Goal: Transaction & Acquisition: Purchase product/service

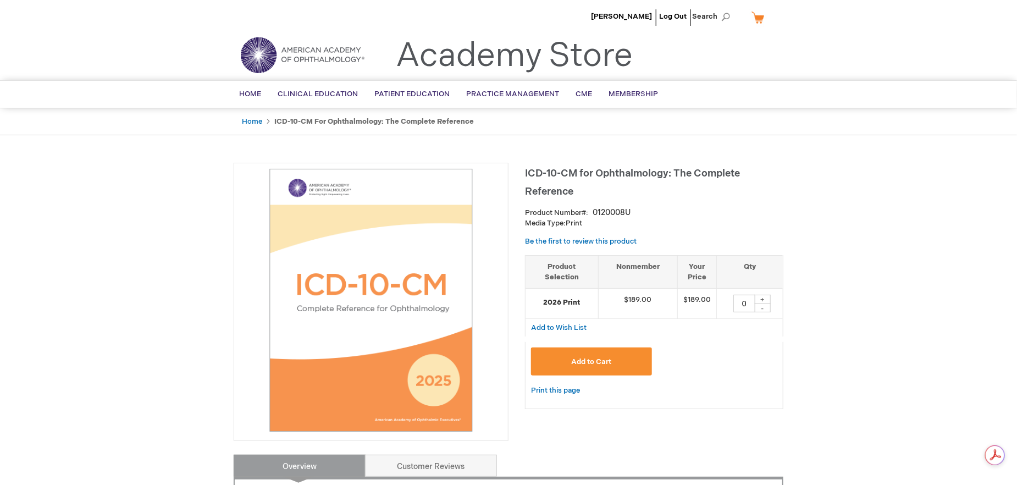
click at [614, 360] on button "Add to Cart" at bounding box center [591, 362] width 121 height 28
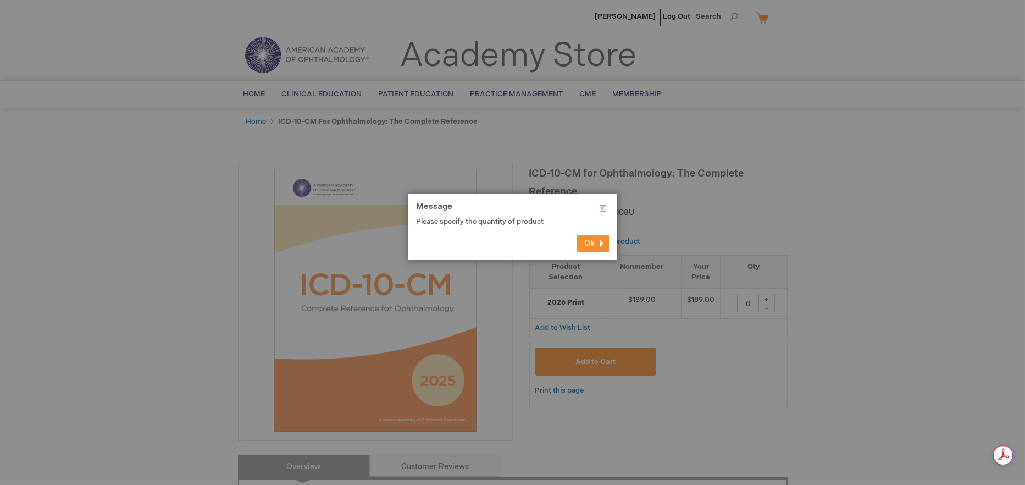
drag, startPoint x: 589, startPoint y: 246, endPoint x: 597, endPoint y: 254, distance: 11.3
click at [589, 247] on button "Ok" at bounding box center [593, 243] width 32 height 16
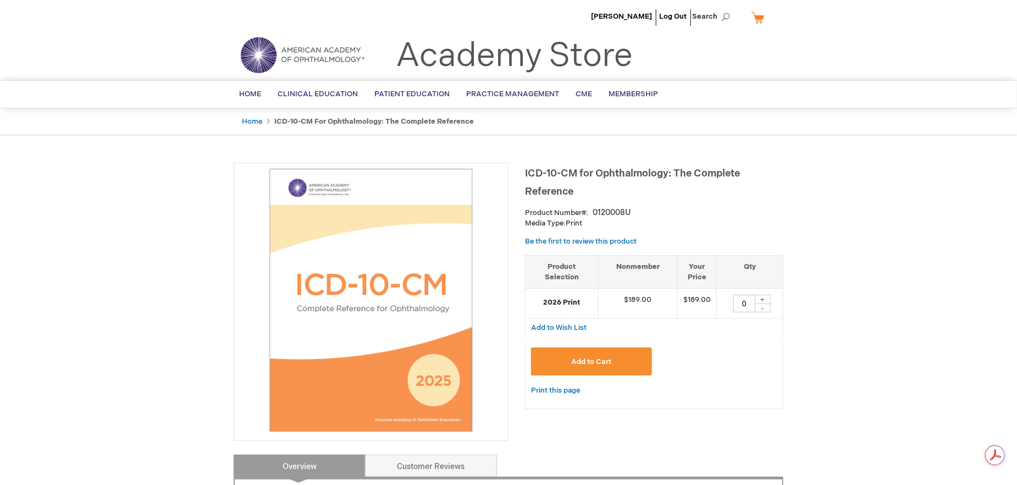
click at [765, 302] on div "+" at bounding box center [762, 299] width 16 height 9
type input "1"
click at [630, 371] on button "Add to Cart" at bounding box center [591, 362] width 121 height 28
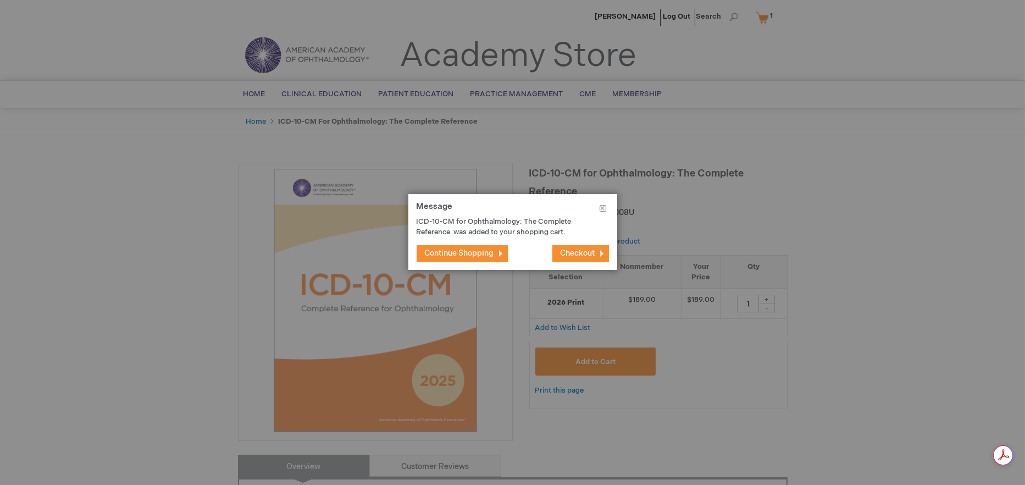
click at [463, 253] on span "Continue Shopping" at bounding box center [459, 253] width 69 height 9
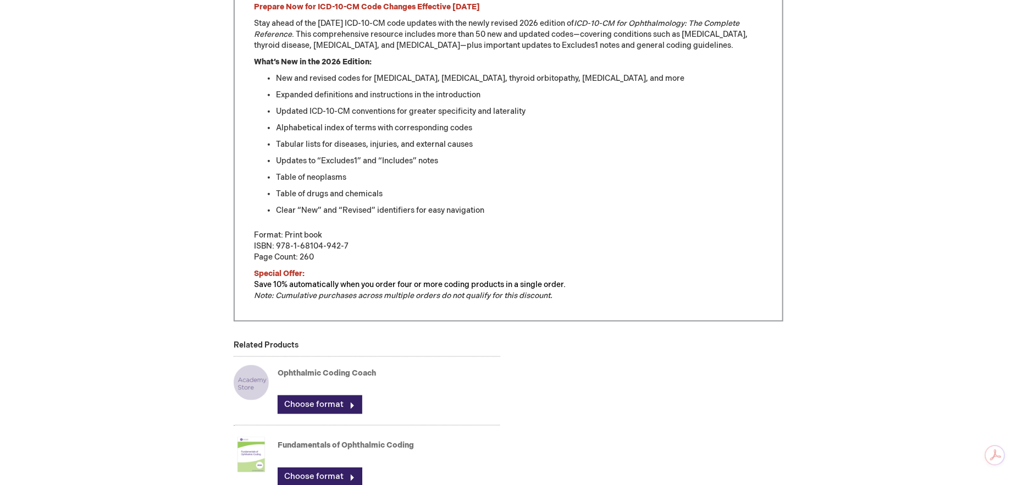
scroll to position [701, 0]
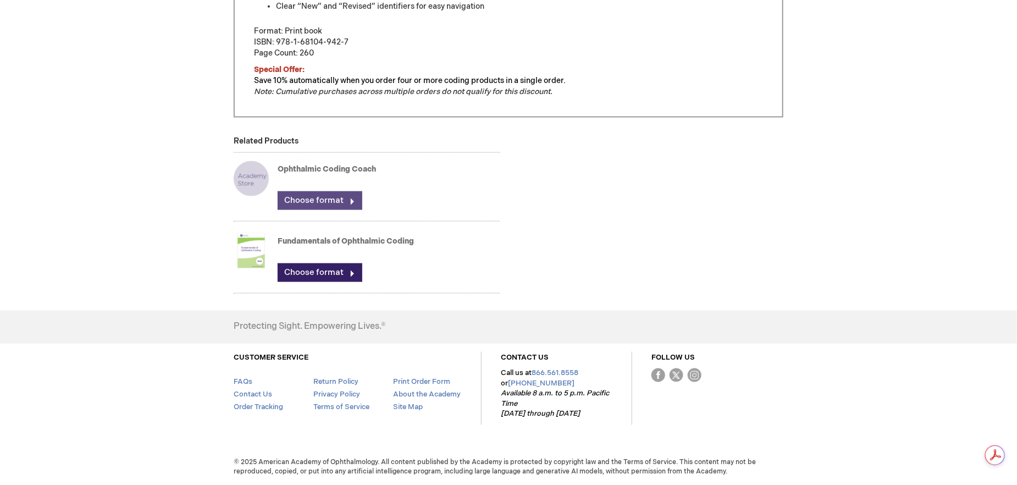
click at [325, 206] on link "Choose format" at bounding box center [320, 200] width 85 height 19
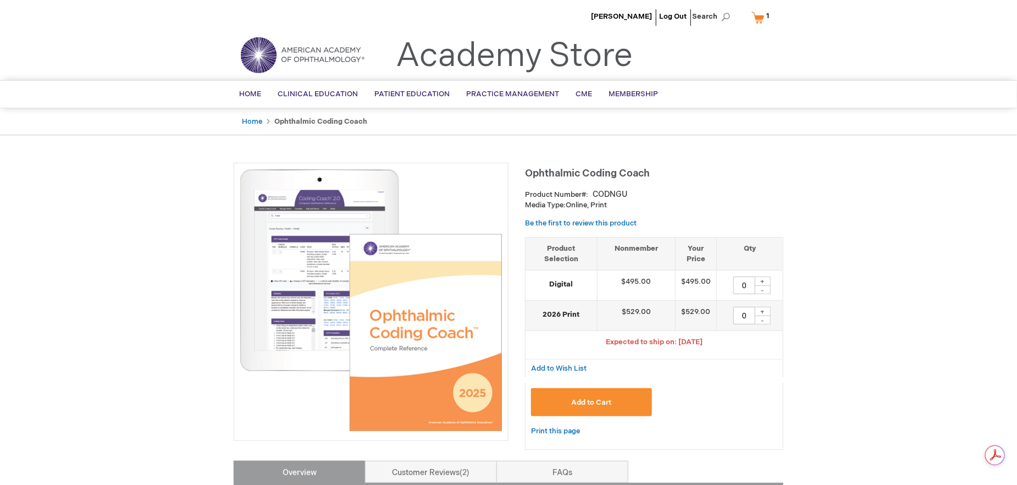
click at [764, 282] on div "+" at bounding box center [762, 281] width 16 height 9
type input "1"
click at [606, 414] on button "Add to Cart" at bounding box center [591, 402] width 121 height 28
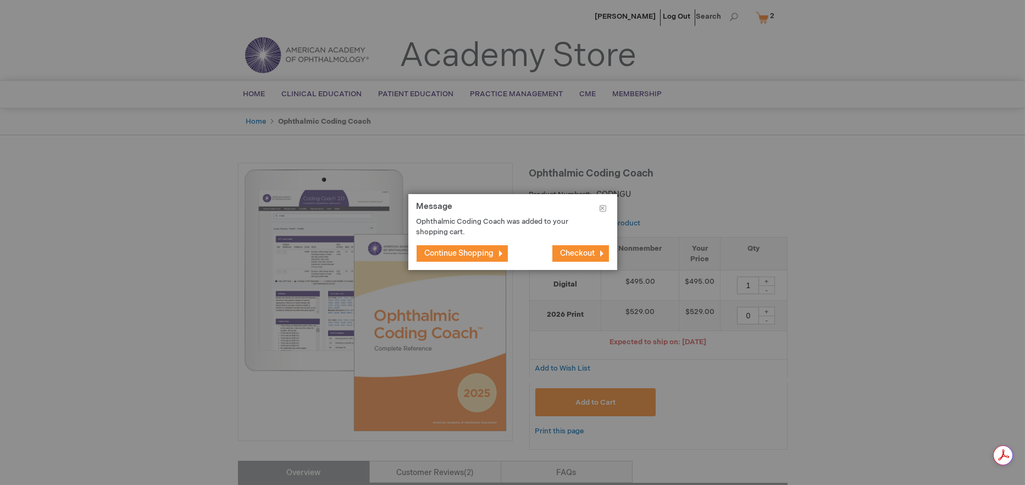
click at [472, 255] on span "Continue Shopping" at bounding box center [459, 253] width 69 height 9
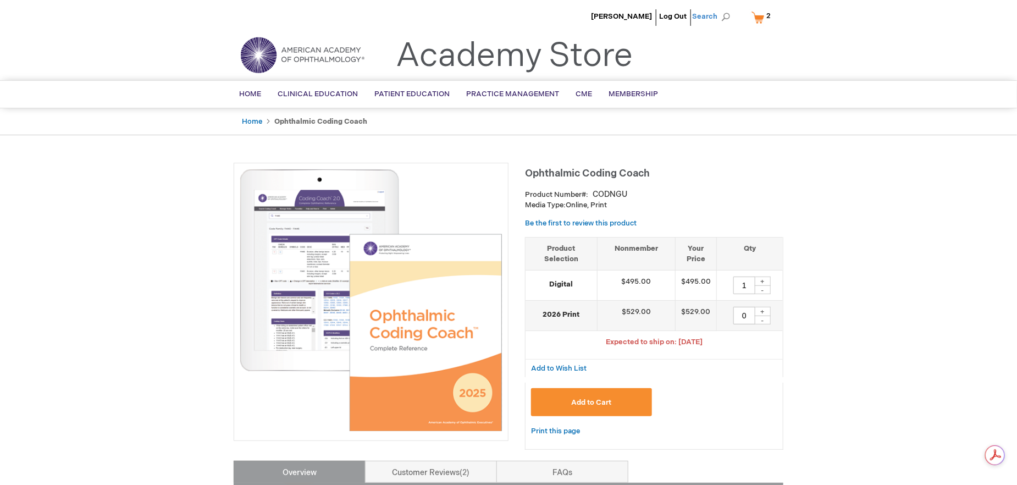
drag, startPoint x: 720, startPoint y: 14, endPoint x: 713, endPoint y: 18, distance: 8.1
click at [717, 15] on span "Search" at bounding box center [713, 16] width 42 height 22
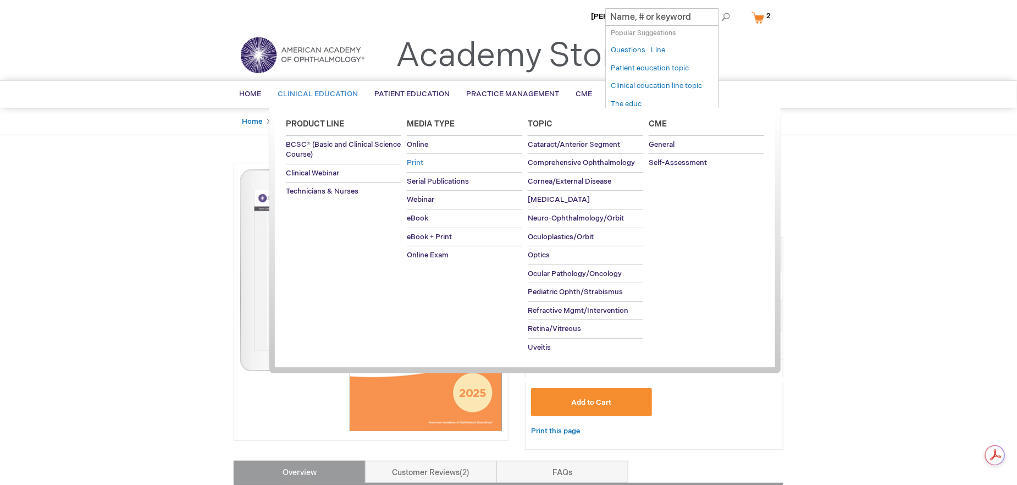
click at [416, 163] on span "Print" at bounding box center [415, 162] width 16 height 9
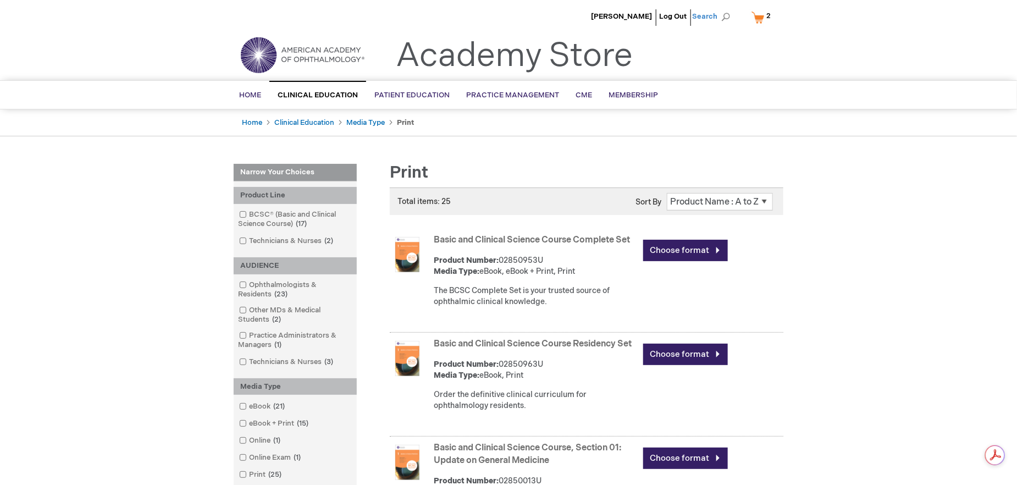
click at [707, 19] on span "Search" at bounding box center [713, 16] width 42 height 22
click at [649, 34] on span "Popular Suggestions" at bounding box center [643, 33] width 65 height 8
click at [699, 16] on input "Search" at bounding box center [662, 17] width 114 height 18
type input "CPT COMPLETE POCKET OPTHALMIC REFERENCE"
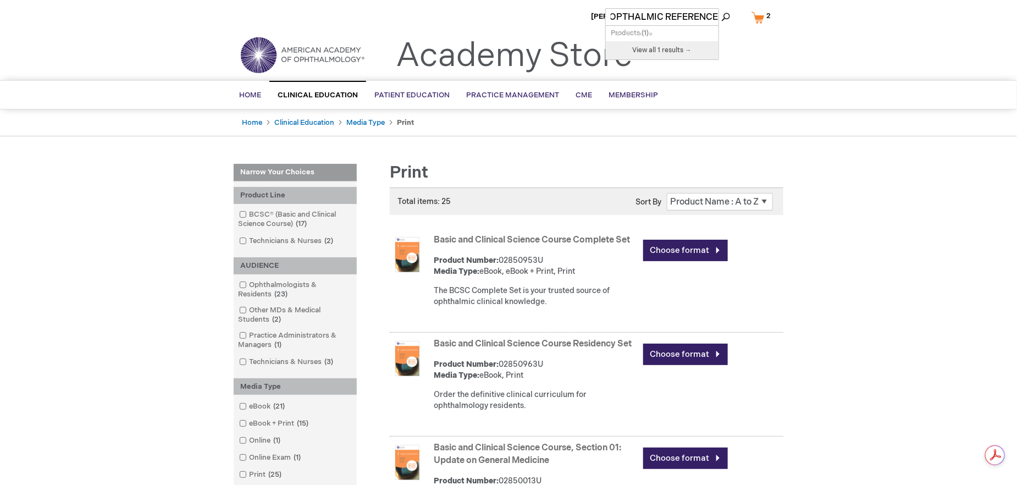
click at [721, 8] on button "Search" at bounding box center [725, 17] width 9 height 18
click at [696, 45] on link "View all 1 results →" at bounding box center [662, 50] width 113 height 18
click at [727, 13] on button "Search" at bounding box center [725, 17] width 9 height 18
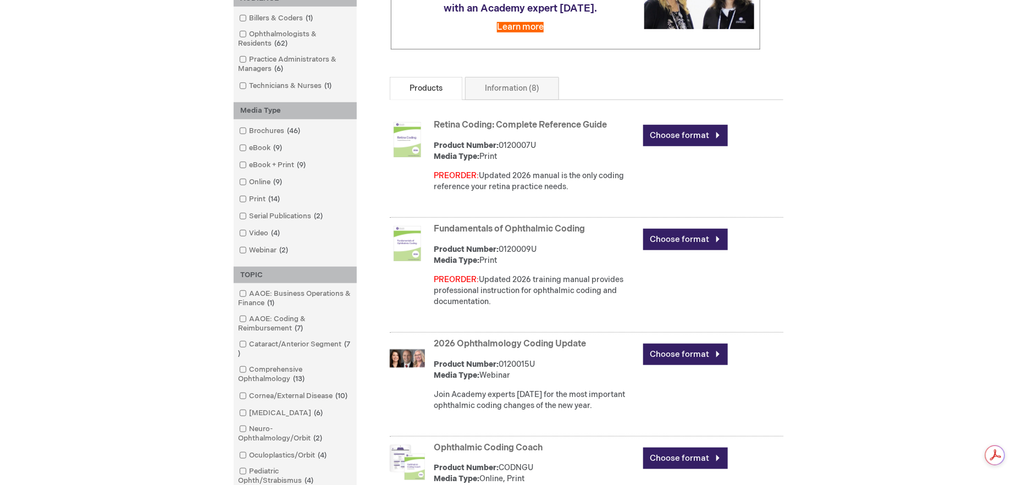
scroll to position [316, 0]
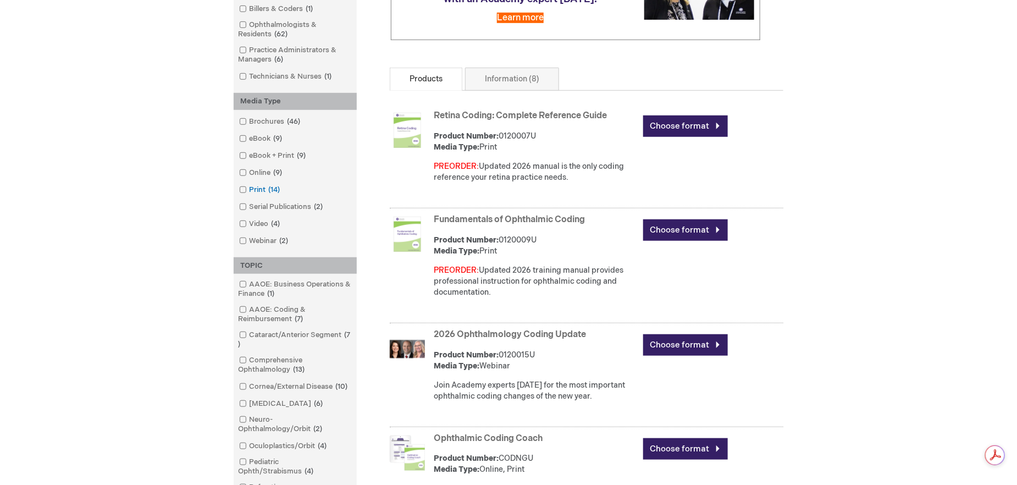
click at [267, 191] on link "Print 14 items" at bounding box center [260, 190] width 48 height 10
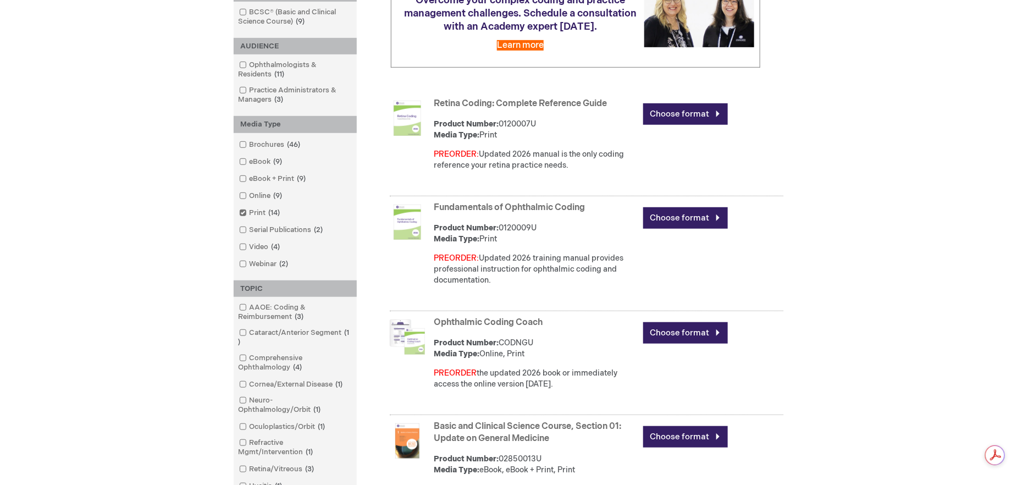
scroll to position [349, 0]
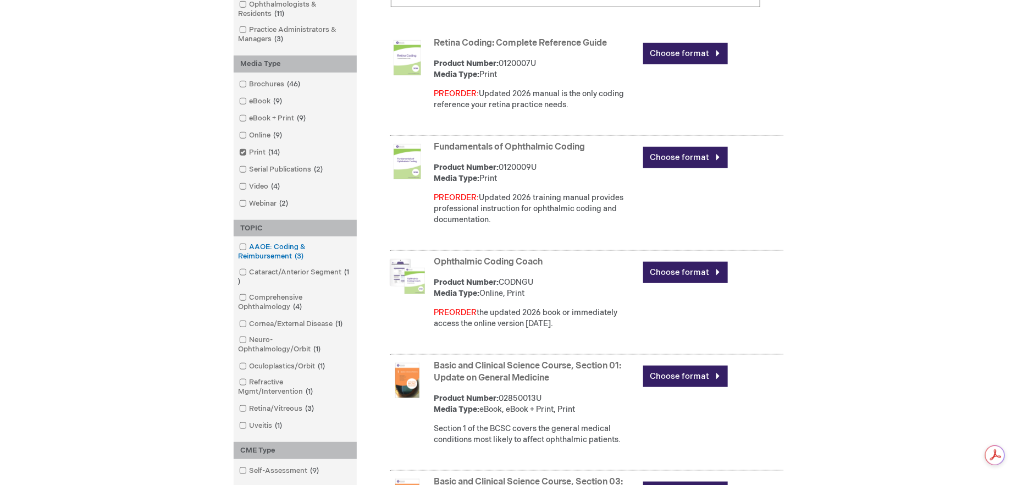
click at [242, 250] on link "AAOE: Coding & Reimbursement 3 items" at bounding box center [295, 252] width 118 height 20
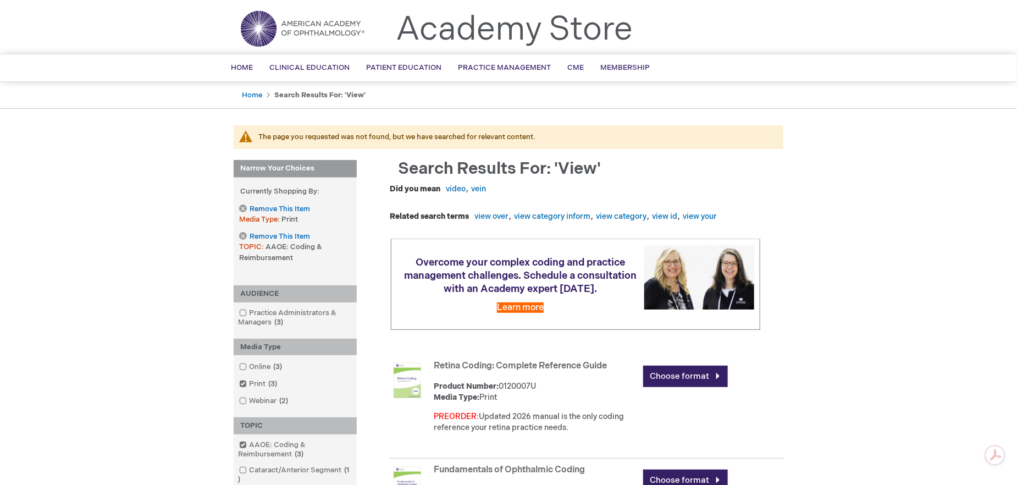
scroll to position [27, 0]
click at [260, 208] on span "Remove This Item" at bounding box center [280, 208] width 60 height 10
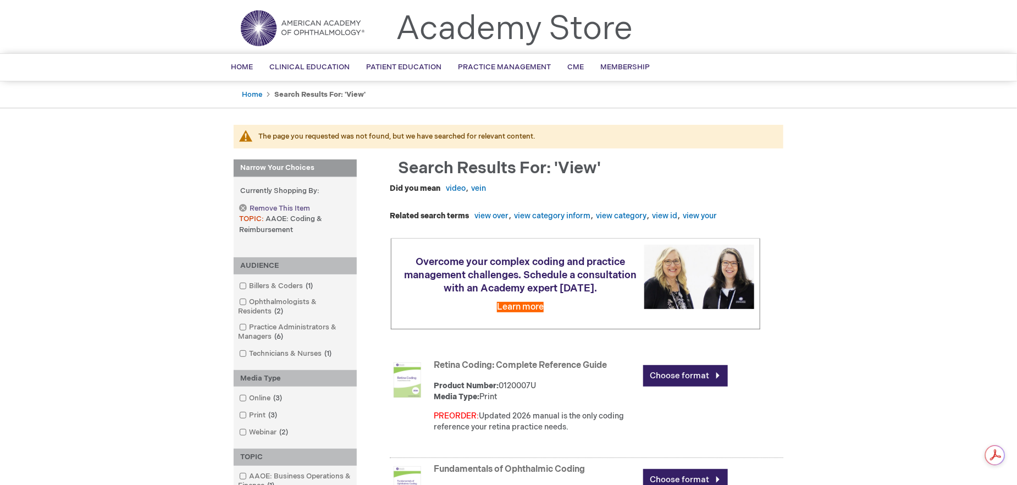
click at [280, 206] on span "Remove This Item" at bounding box center [280, 208] width 60 height 10
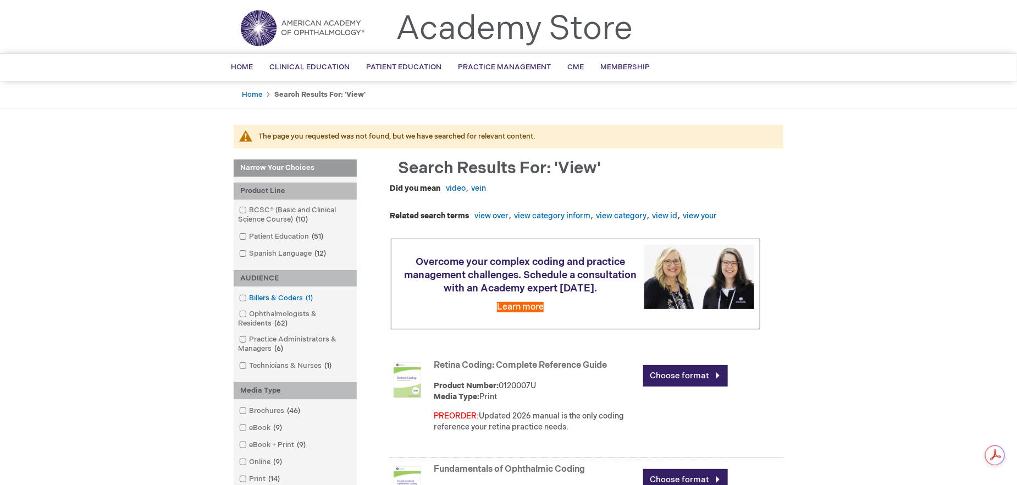
click at [293, 294] on link "Billers & Coders 1 item" at bounding box center [276, 298] width 81 height 10
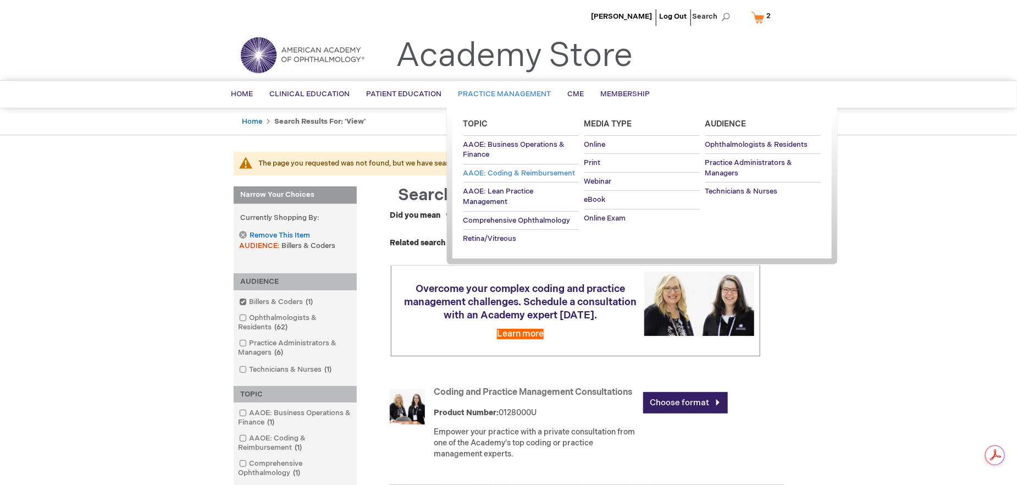
click at [504, 175] on span "AAOE: Coding & Reimbursement" at bounding box center [520, 173] width 112 height 9
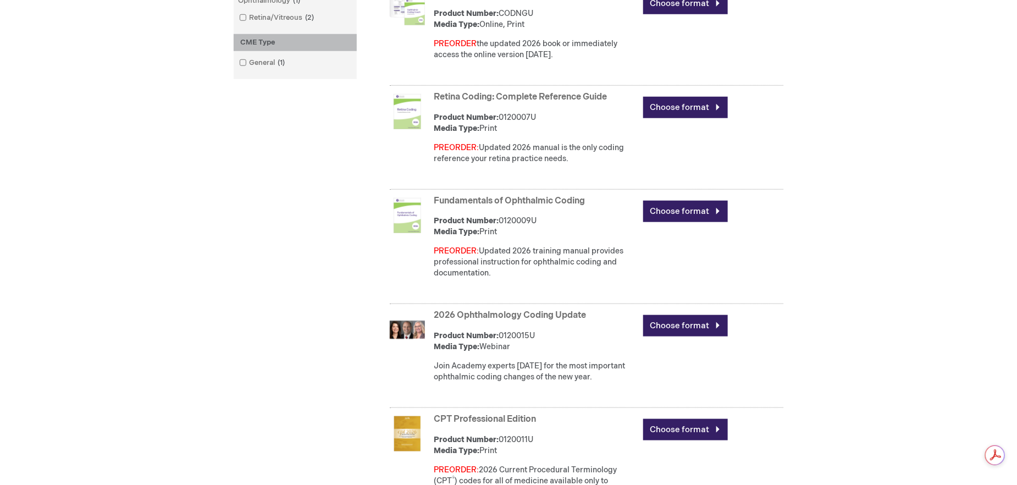
scroll to position [488, 0]
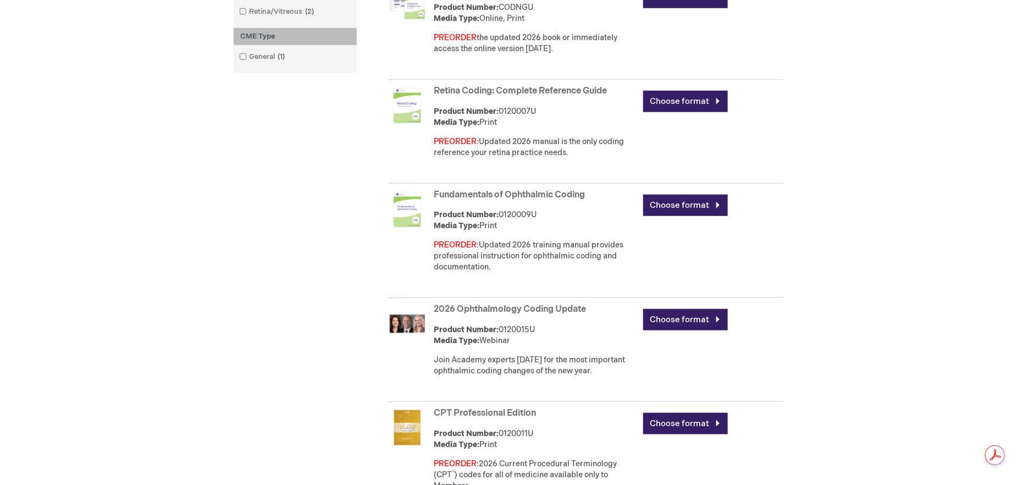
click at [576, 89] on link "Retina Coding: Complete Reference Guide" at bounding box center [520, 91] width 173 height 10
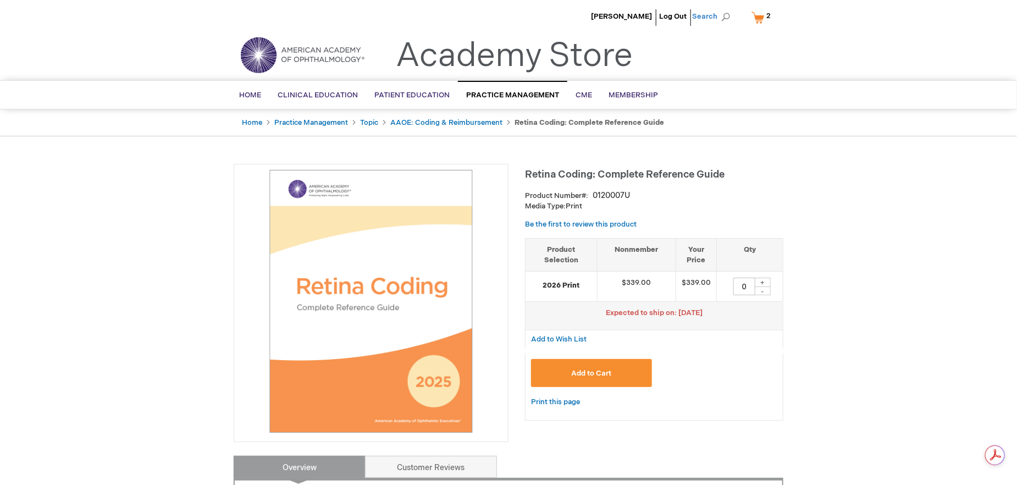
click at [727, 13] on span "Search" at bounding box center [713, 16] width 42 height 22
click at [650, 18] on input "Search" at bounding box center [662, 17] width 114 height 18
type input "POCKET OPTHALMIC REFERENCE"
click at [721, 8] on button "Search" at bounding box center [725, 17] width 9 height 18
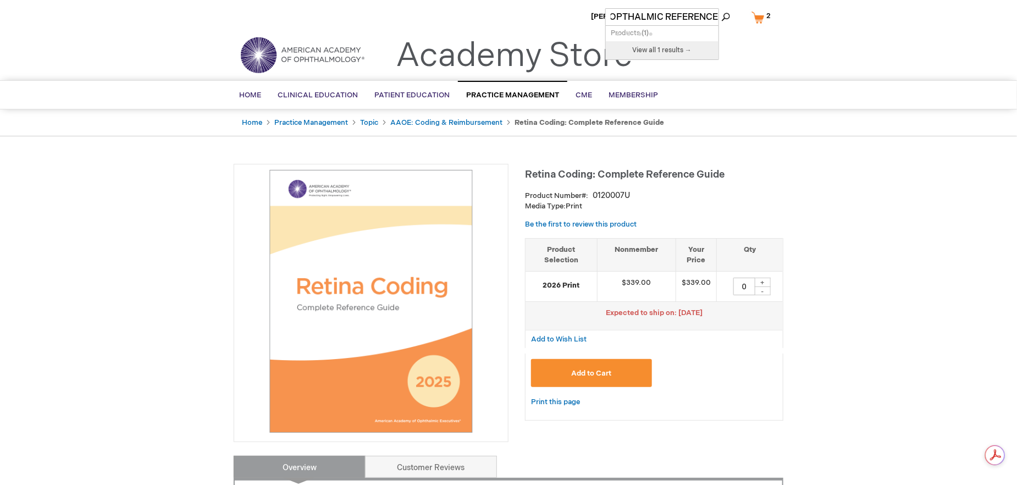
click at [721, 8] on button "Search" at bounding box center [725, 17] width 9 height 18
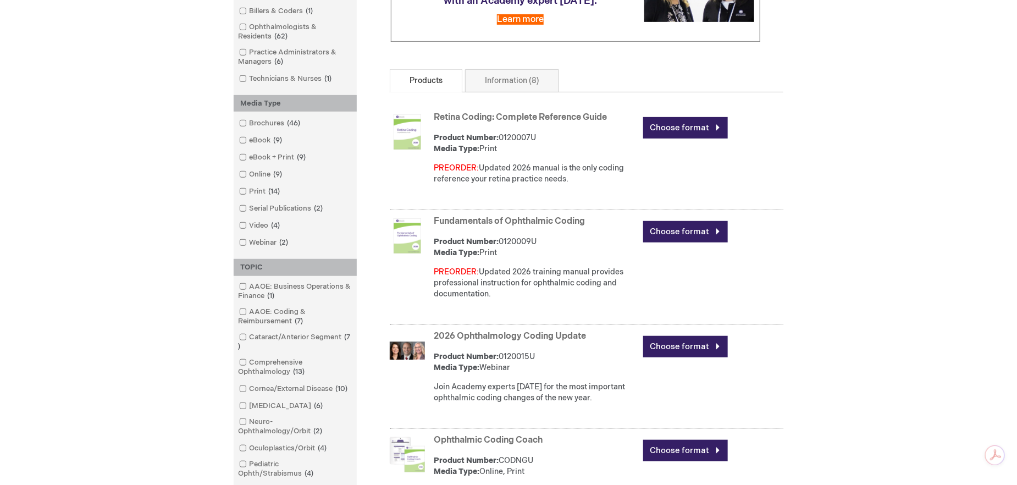
scroll to position [274, 0]
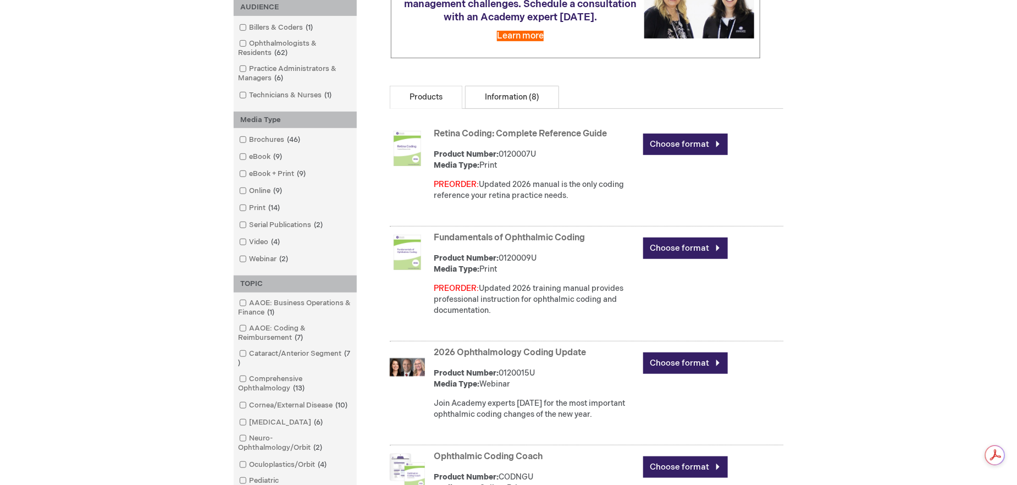
click at [483, 92] on link "Information (8)" at bounding box center [512, 97] width 94 height 23
click at [492, 106] on link "Information (8)" at bounding box center [512, 97] width 94 height 23
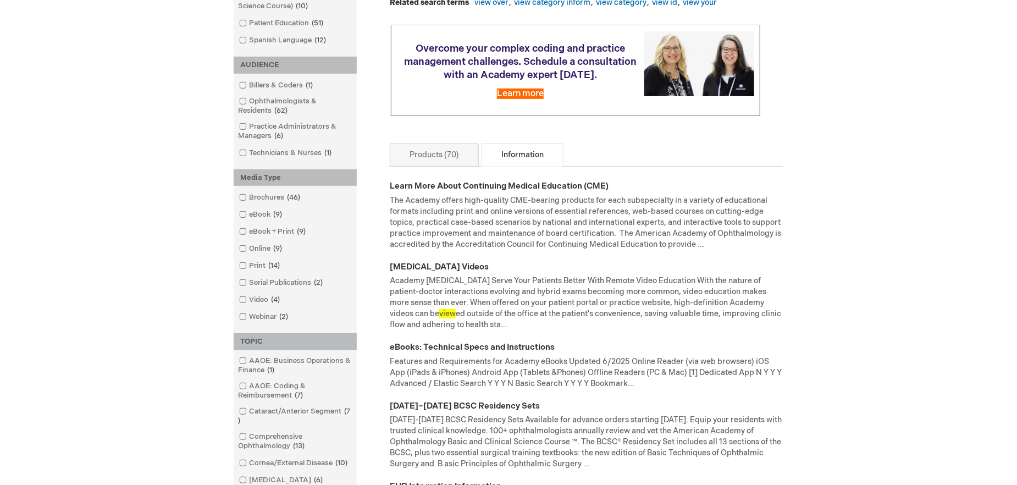
scroll to position [218, 0]
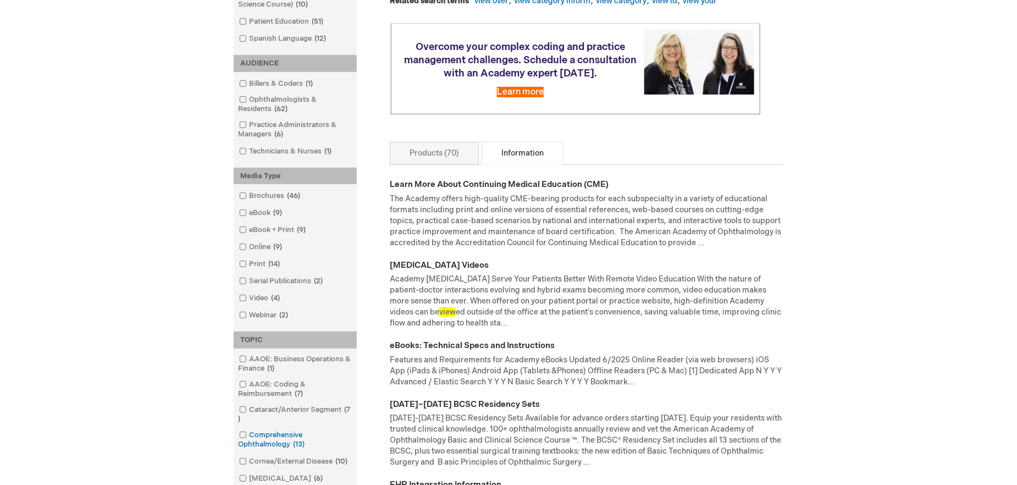
click at [259, 445] on link "Comprehensive Ophthalmology 13 items" at bounding box center [295, 440] width 118 height 20
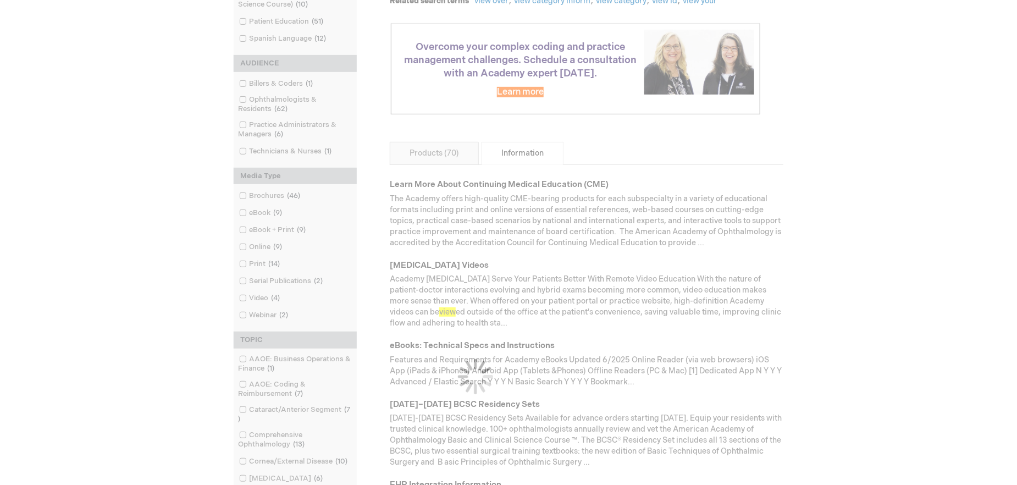
click at [257, 262] on div at bounding box center [509, 364] width 550 height 840
click at [257, 263] on div at bounding box center [509, 364] width 550 height 840
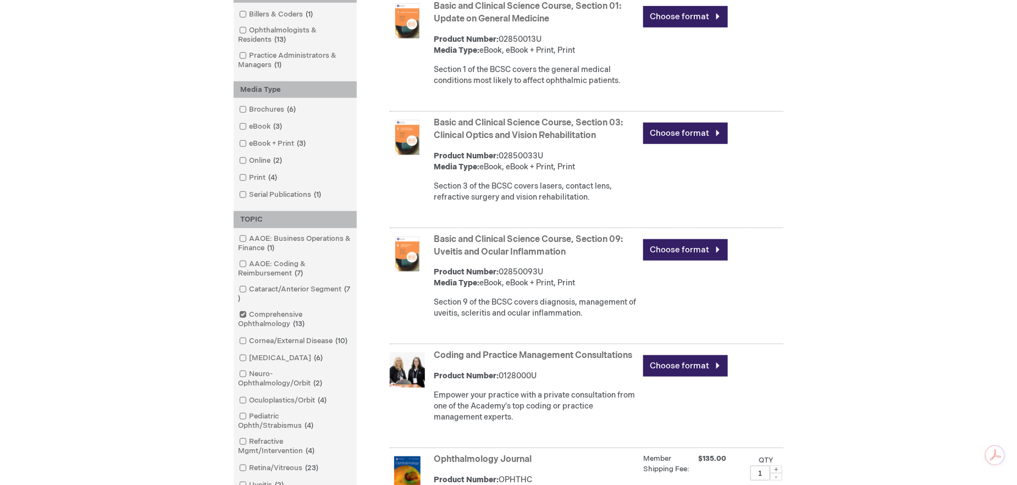
scroll to position [377, 0]
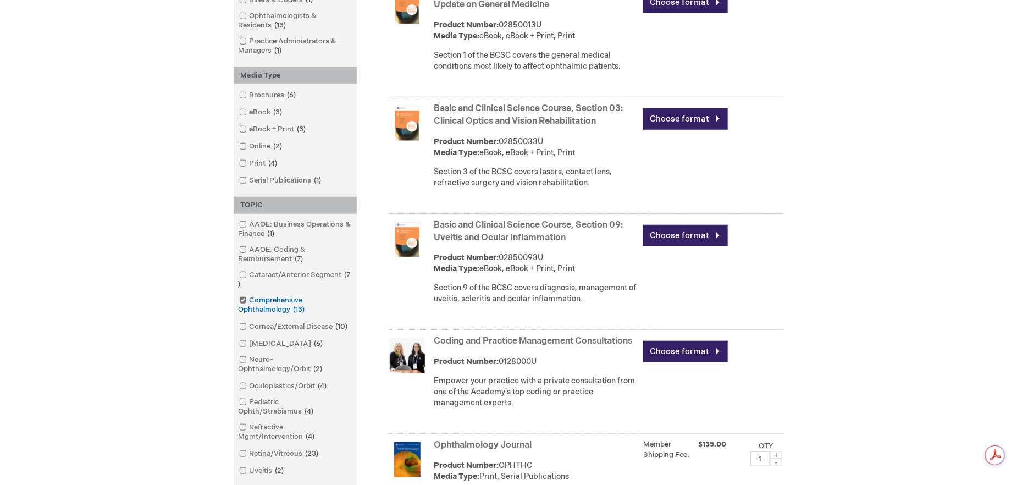
click at [269, 300] on link "Comprehensive Ophthalmology 13 items" at bounding box center [295, 305] width 118 height 20
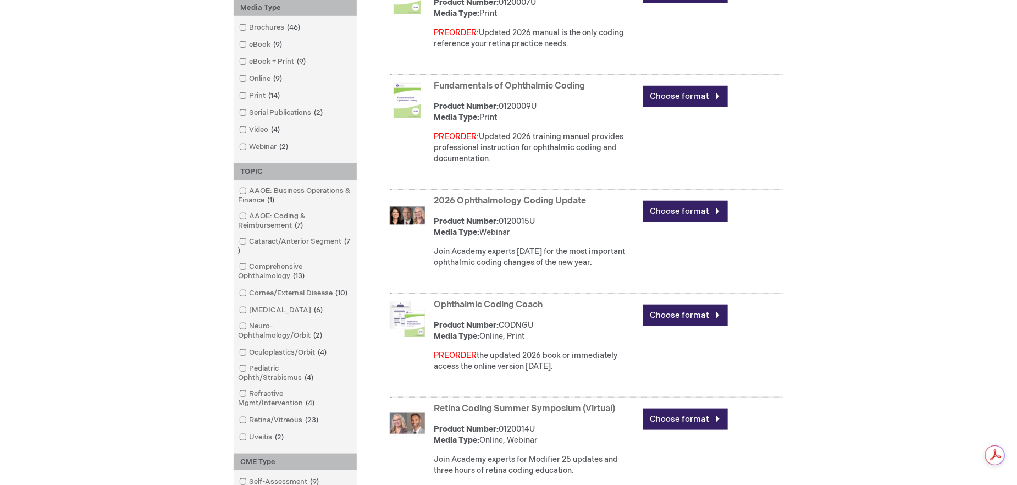
scroll to position [383, 0]
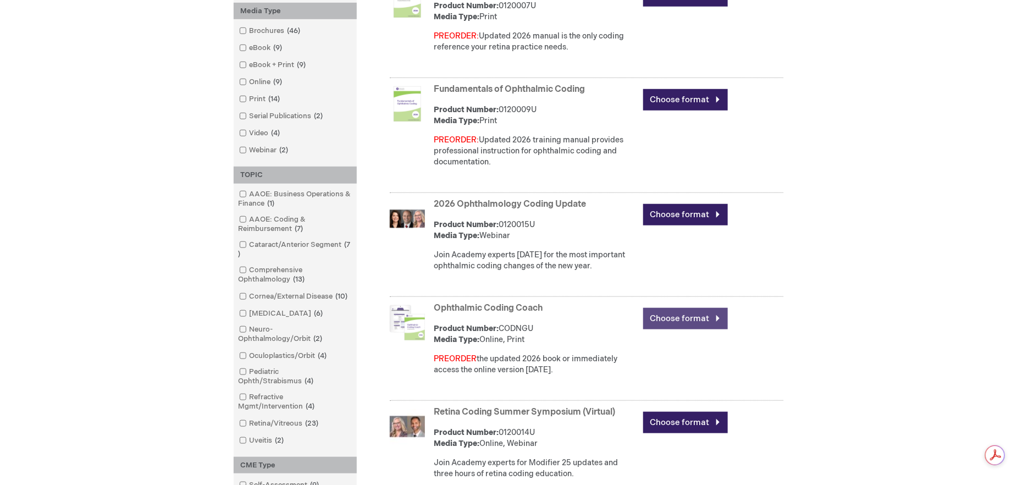
click at [718, 321] on link "Choose format" at bounding box center [685, 318] width 85 height 21
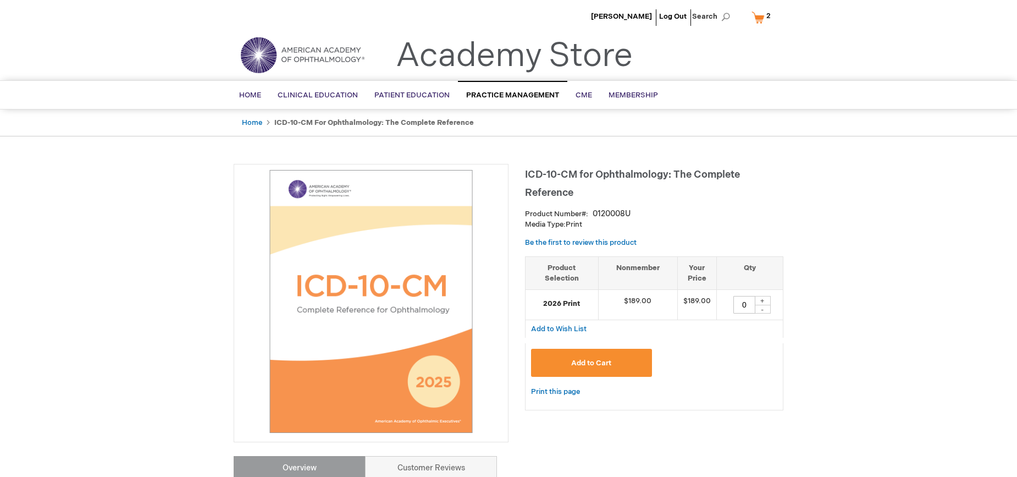
type input "0"
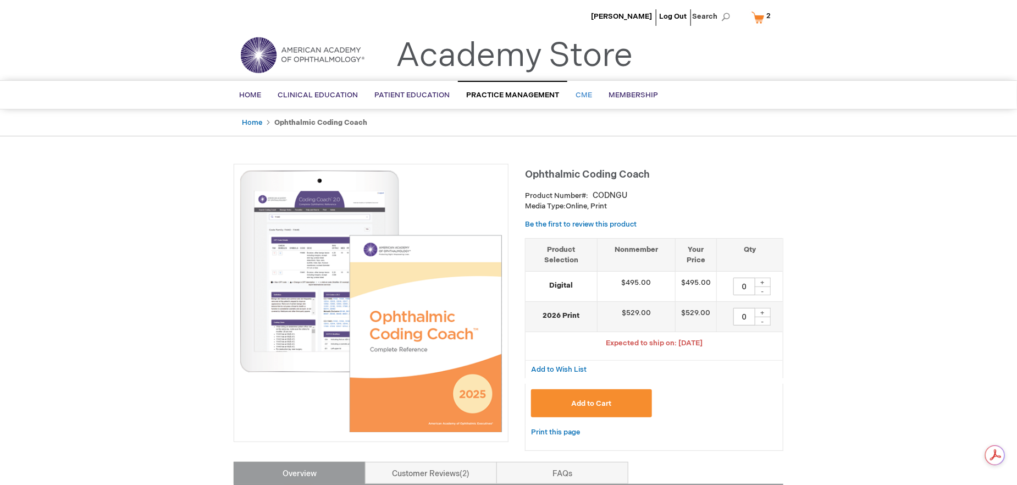
click at [580, 96] on span "CME" at bounding box center [584, 95] width 16 height 9
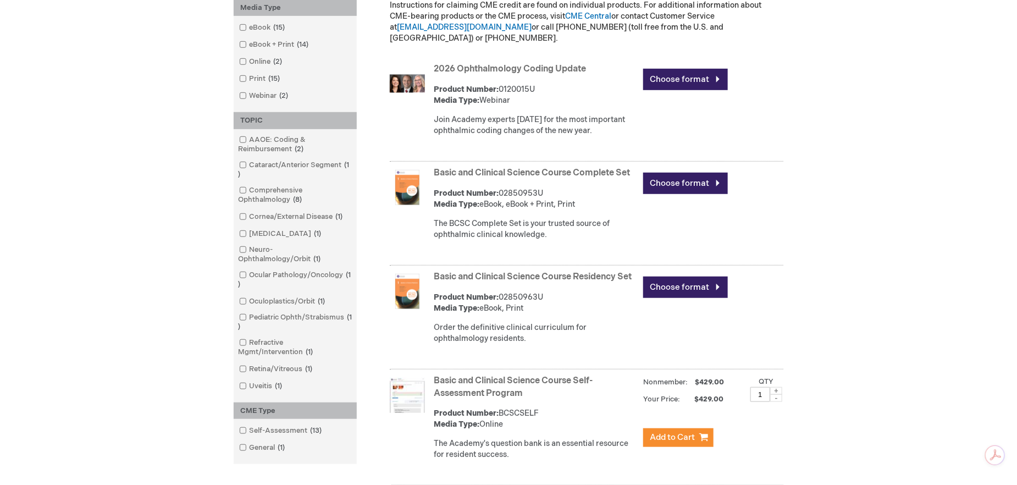
scroll to position [286, 0]
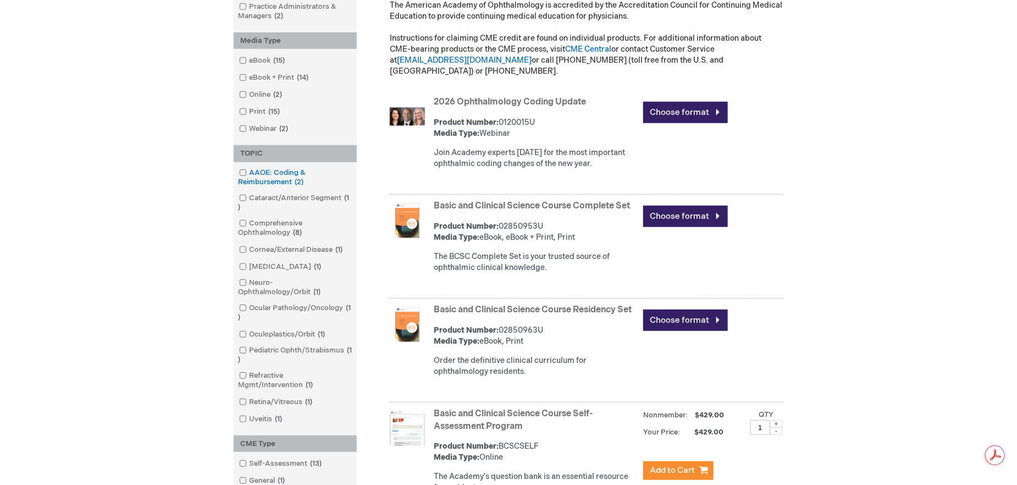
click at [252, 179] on link "AAOE: Coding & Reimbursement 2 items" at bounding box center [295, 178] width 118 height 20
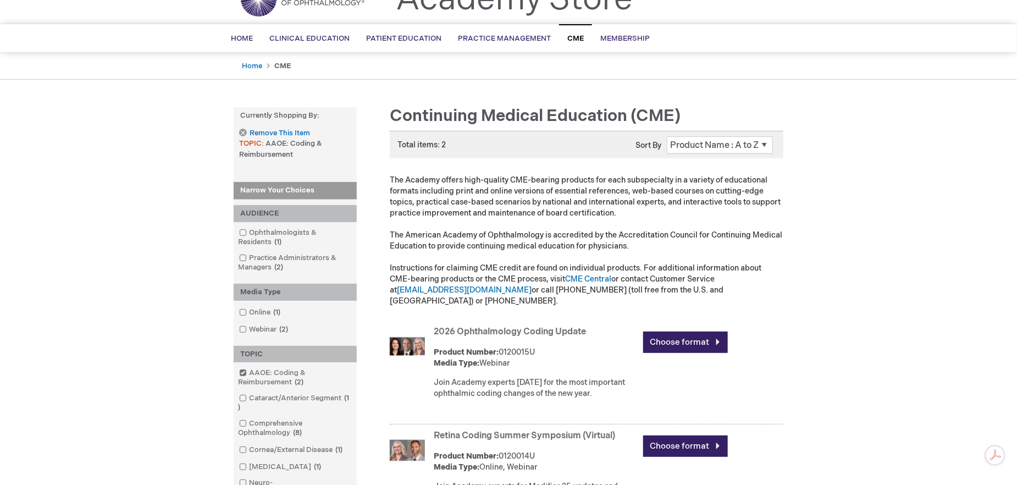
scroll to position [52, 0]
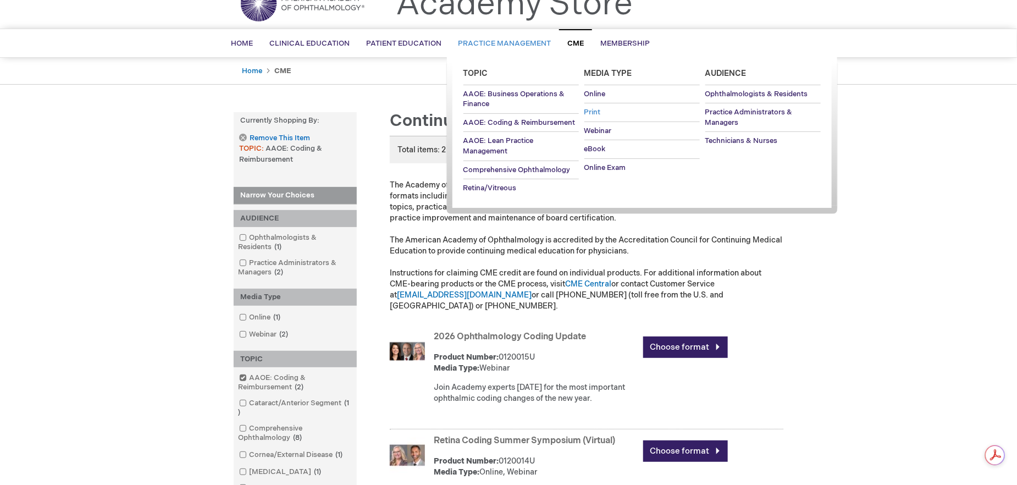
click at [596, 115] on span "Print" at bounding box center [592, 112] width 16 height 9
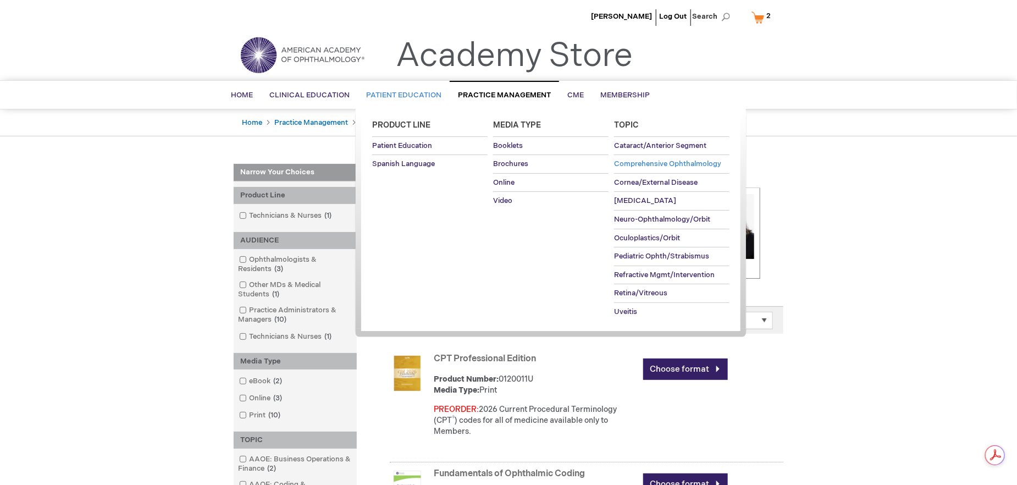
click at [648, 167] on span "Comprehensive Ophthalmology" at bounding box center [667, 163] width 107 height 9
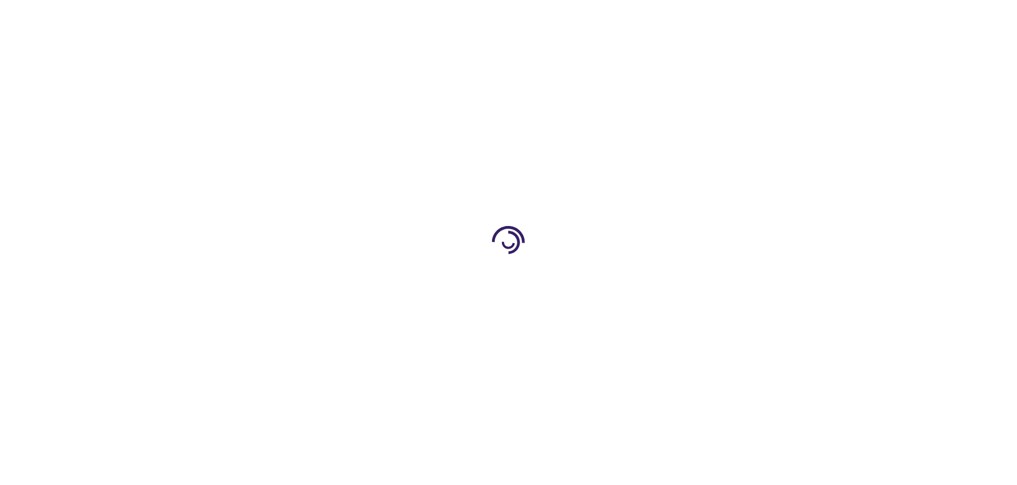
click at [647, 164] on div at bounding box center [508, 242] width 1017 height 485
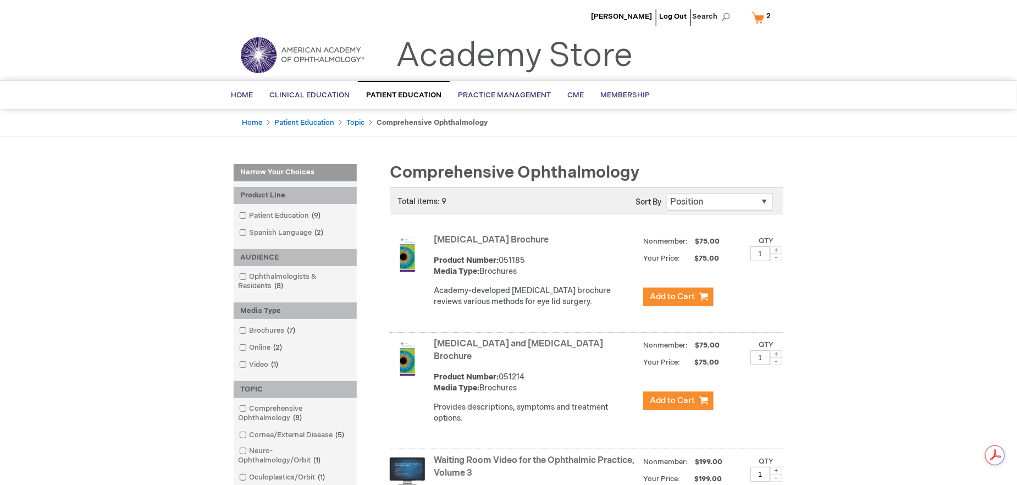
click at [767, 15] on span "2" at bounding box center [768, 16] width 4 height 9
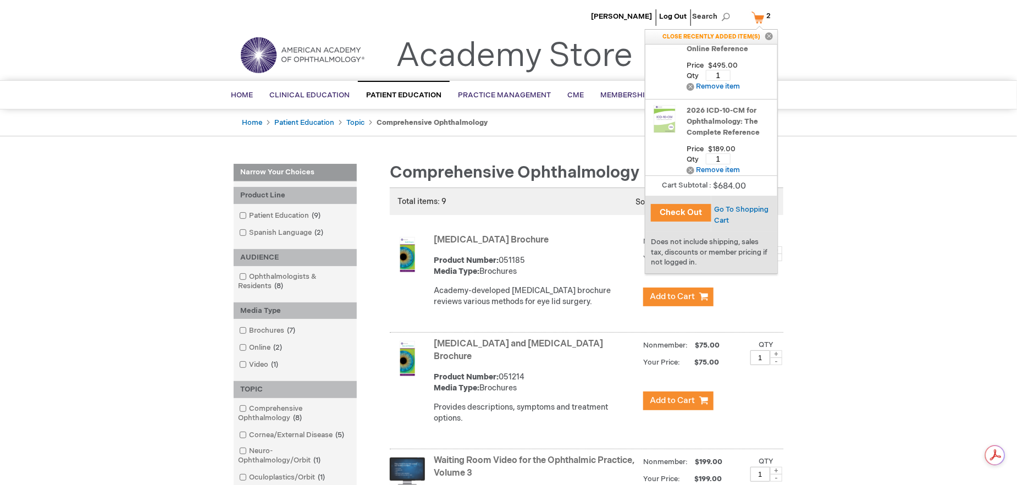
scroll to position [35, 0]
click at [786, 34] on ul "Daisy Pagel Log Out Search" at bounding box center [508, 19] width 566 height 38
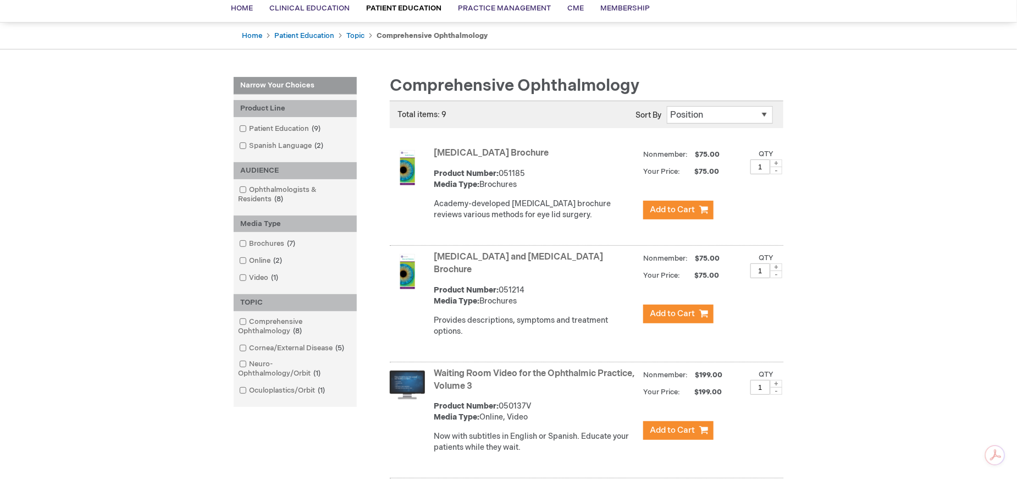
scroll to position [0, 0]
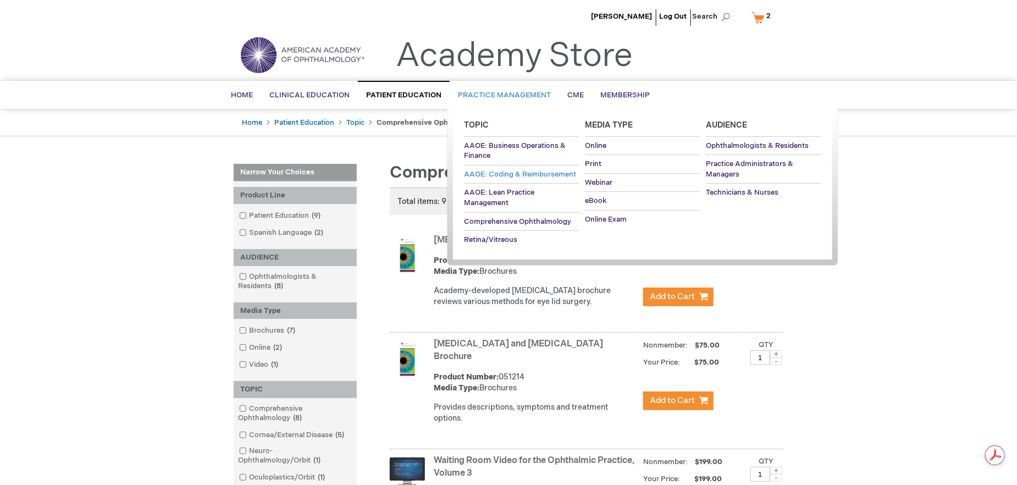
click at [479, 178] on link "AAOE: Coding & Reimbursement" at bounding box center [521, 175] width 115 height 18
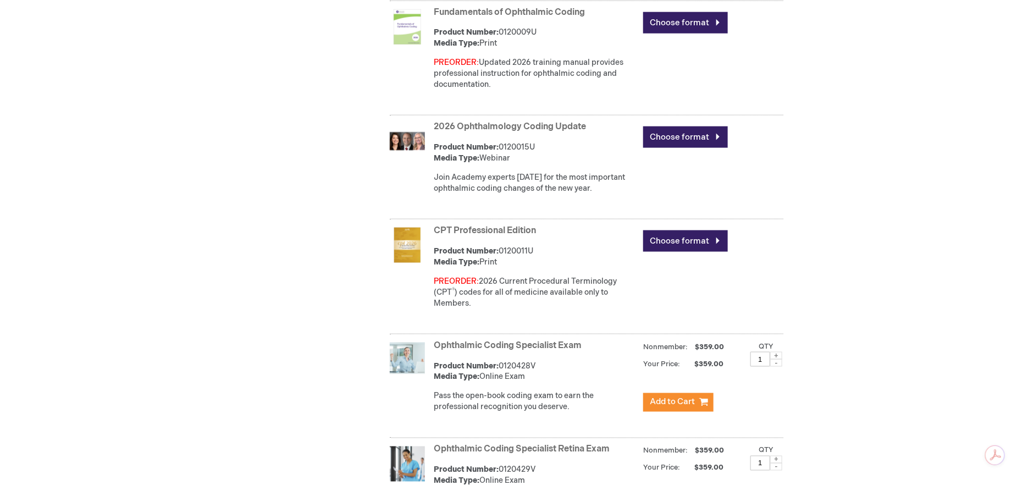
scroll to position [677, 0]
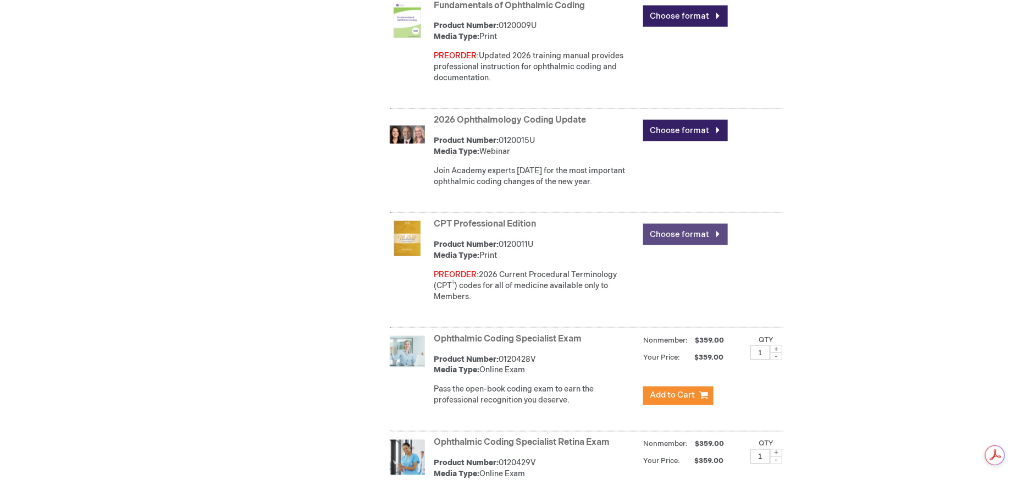
click at [671, 236] on link "Choose format" at bounding box center [685, 234] width 85 height 21
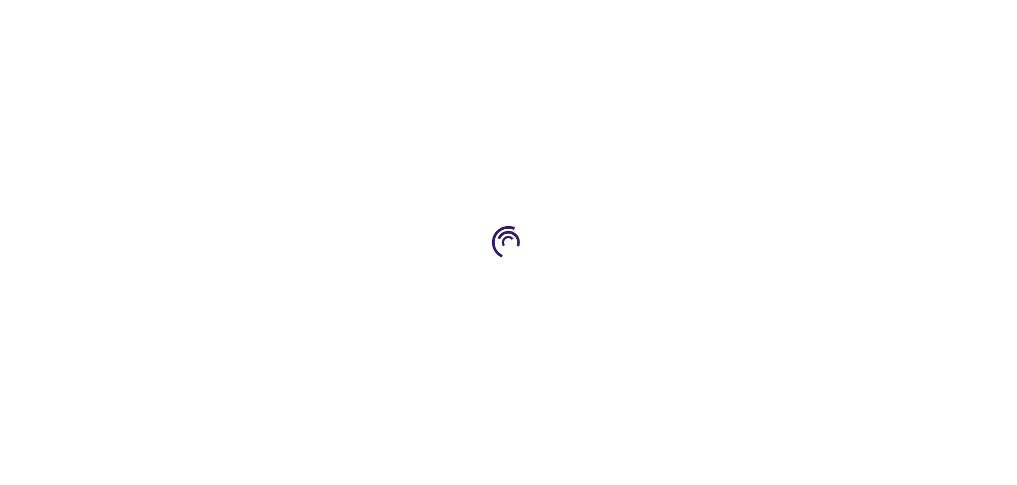
click at [706, 234] on div at bounding box center [508, 242] width 1017 height 485
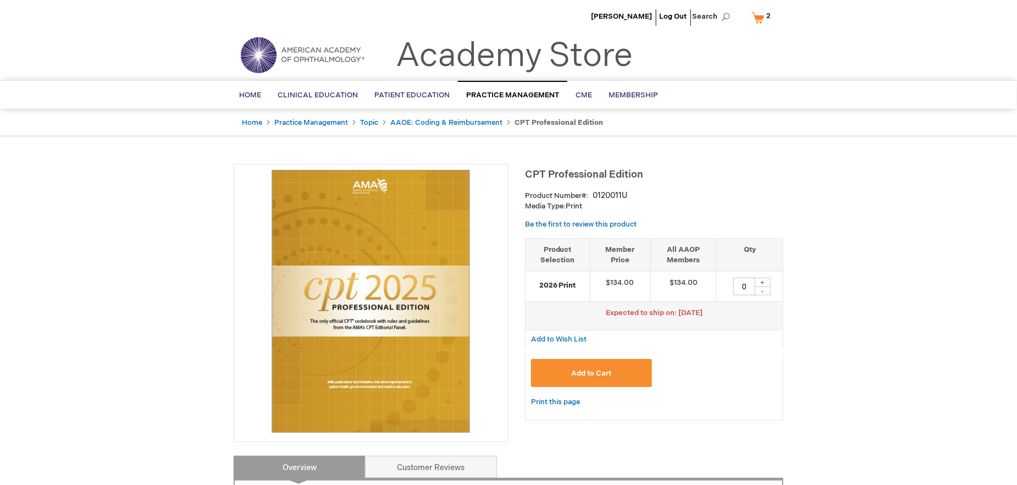
click at [764, 282] on div "+" at bounding box center [762, 282] width 16 height 9
type input "1"
click at [606, 371] on span "Add to Cart" at bounding box center [591, 373] width 40 height 9
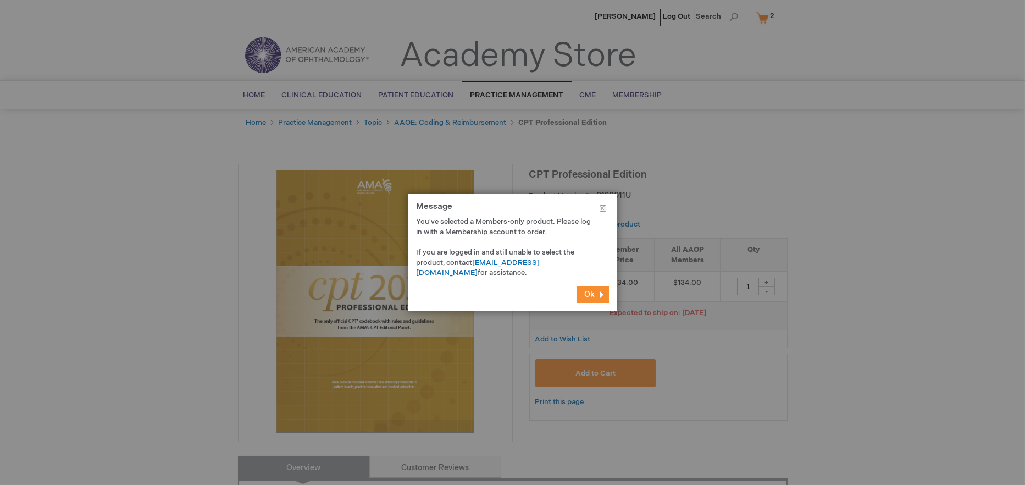
click at [588, 291] on span "Ok" at bounding box center [590, 294] width 10 height 9
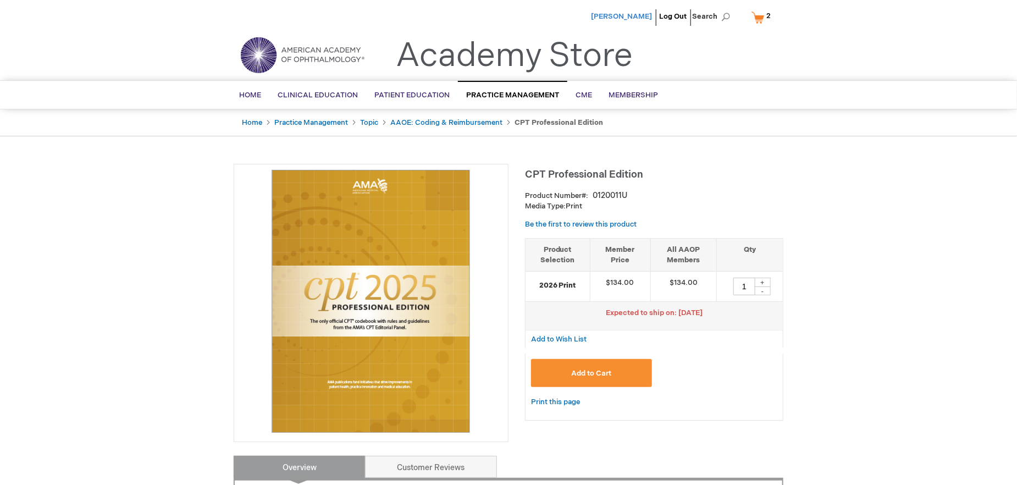
click at [627, 18] on span "[PERSON_NAME]" at bounding box center [621, 16] width 61 height 9
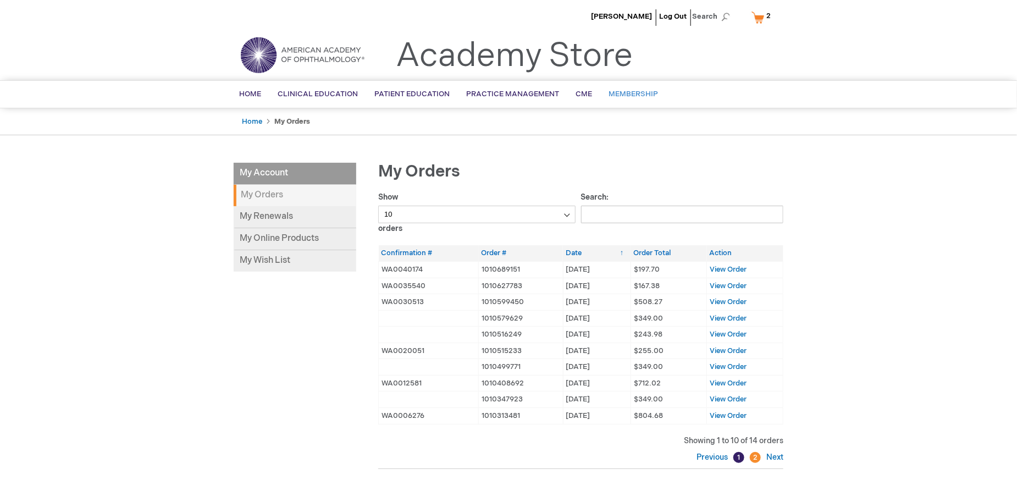
click at [634, 97] on link "Membership" at bounding box center [633, 94] width 66 height 27
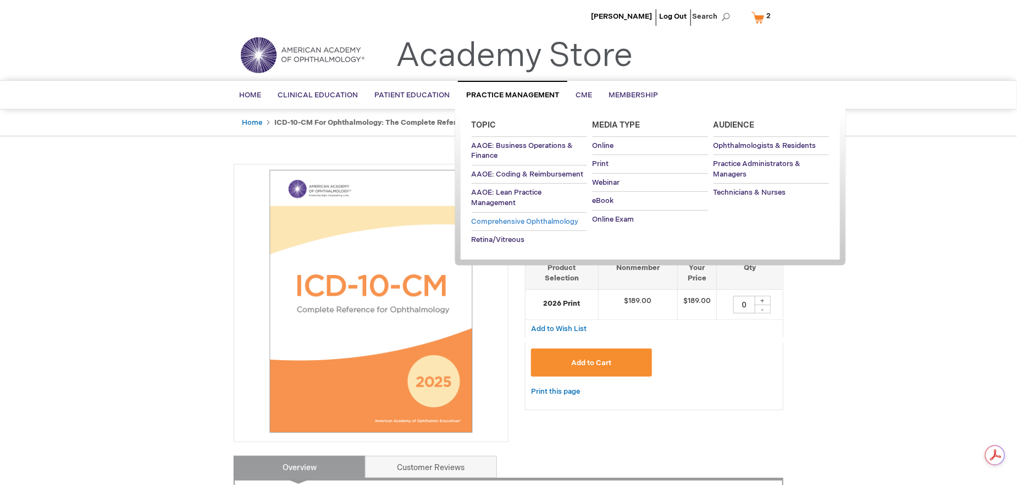
click at [479, 224] on span "Comprehensive Ophthalmology" at bounding box center [525, 221] width 107 height 9
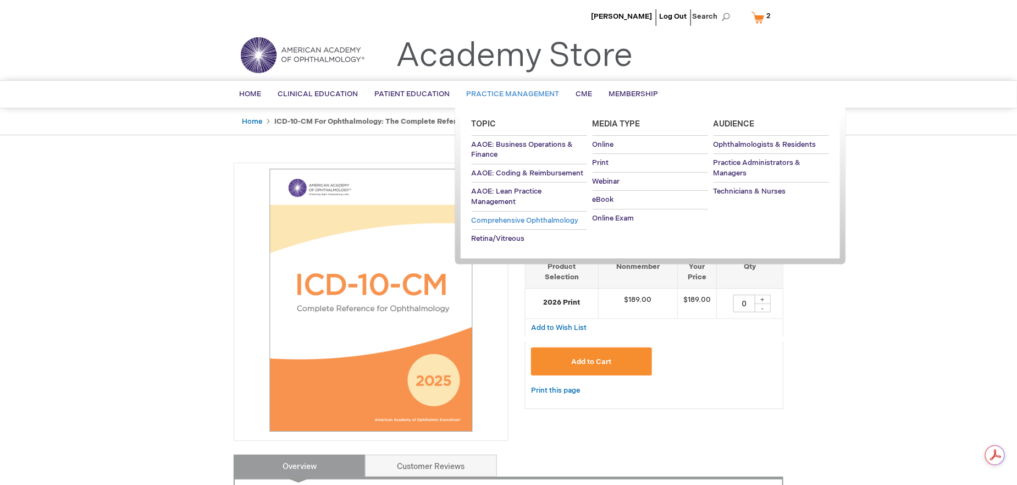
click at [542, 226] on link "Comprehensive Ophthalmology" at bounding box center [529, 221] width 115 height 18
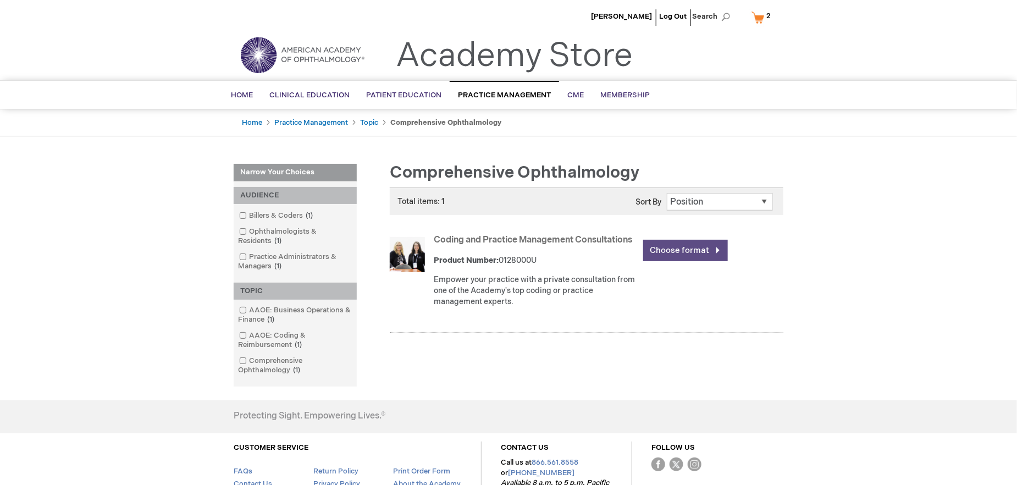
click at [685, 254] on link "Choose format" at bounding box center [685, 250] width 85 height 21
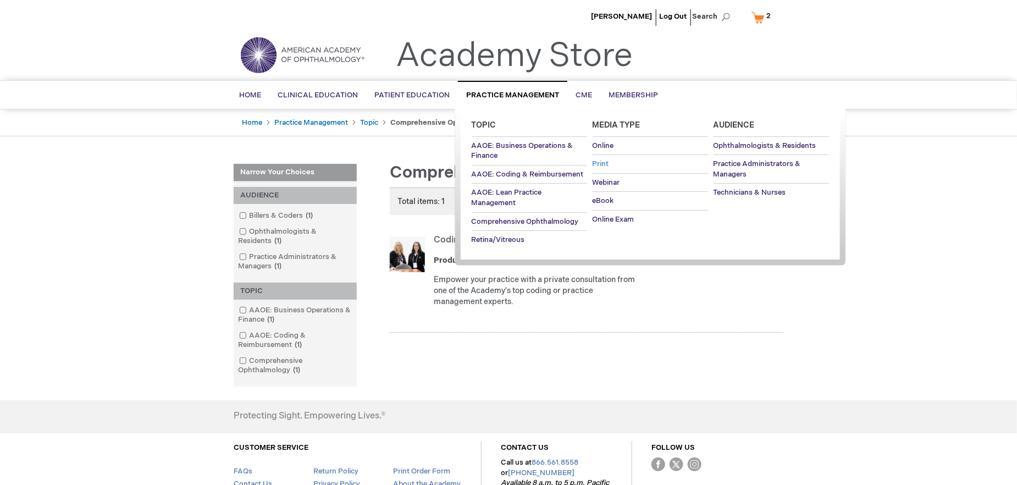
click at [604, 161] on span "Print" at bounding box center [601, 163] width 16 height 9
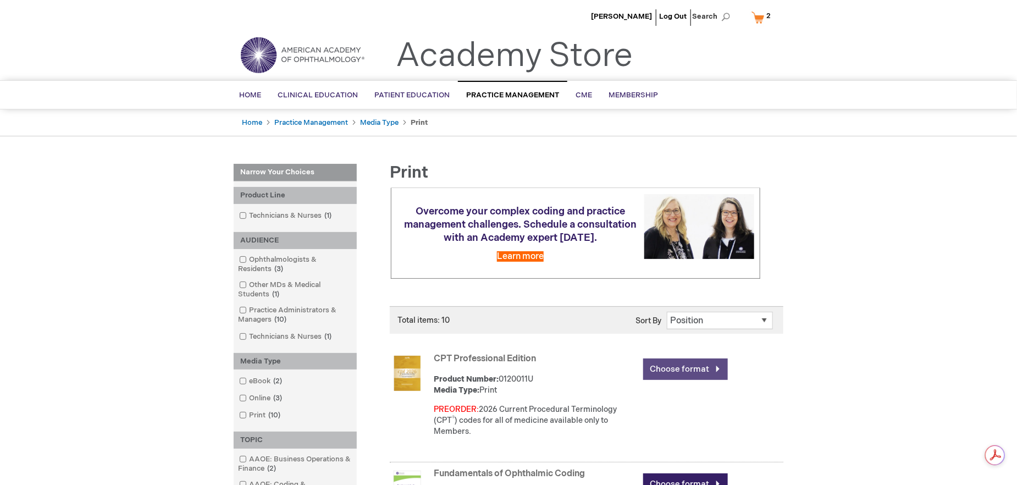
click at [672, 369] on link "Choose format" at bounding box center [685, 369] width 85 height 21
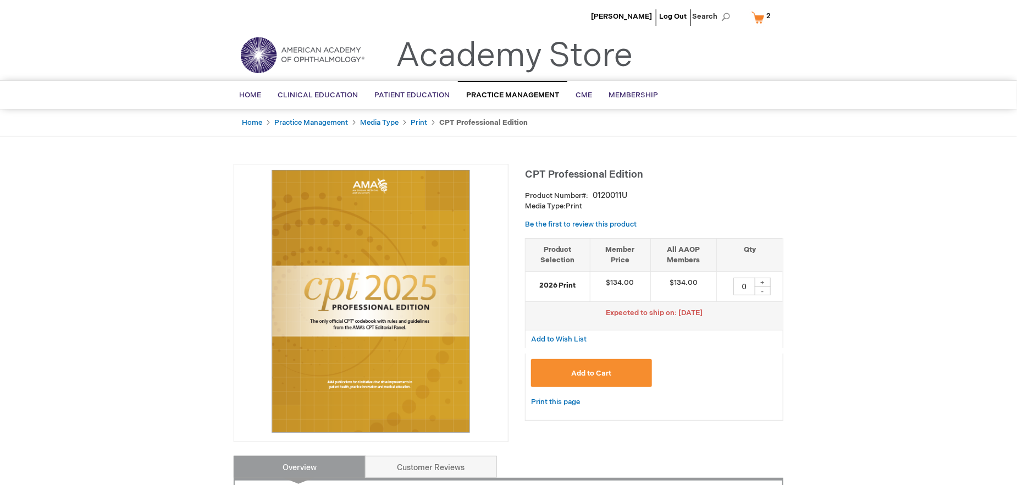
click at [761, 283] on div "+" at bounding box center [762, 282] width 16 height 9
type input "1"
click at [626, 369] on button "Add to Cart" at bounding box center [591, 373] width 121 height 28
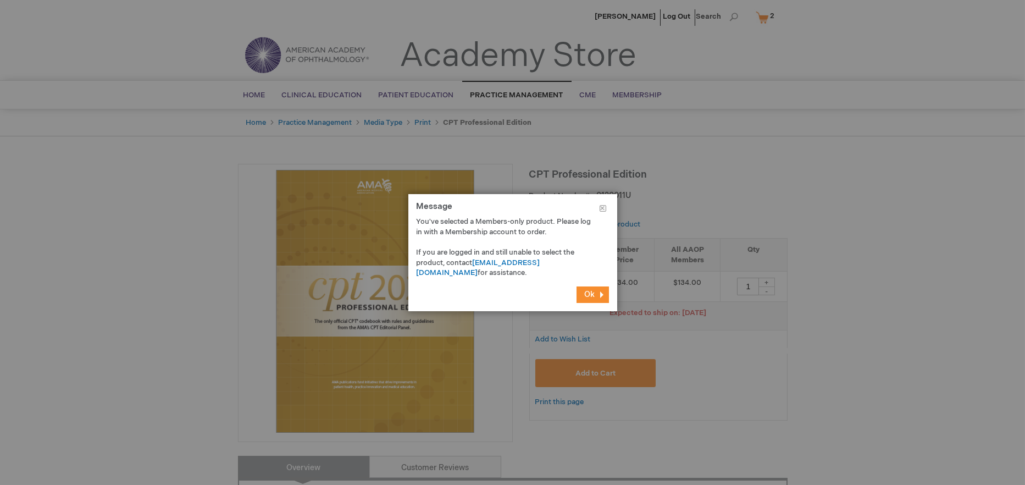
click at [586, 299] on button "Ok" at bounding box center [593, 294] width 32 height 16
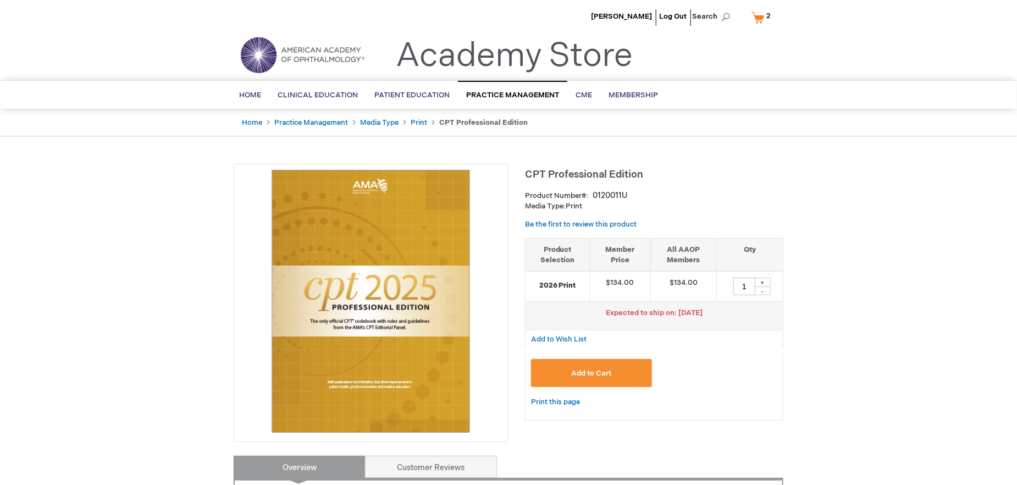
click at [588, 367] on button "Add to Cart" at bounding box center [591, 373] width 121 height 28
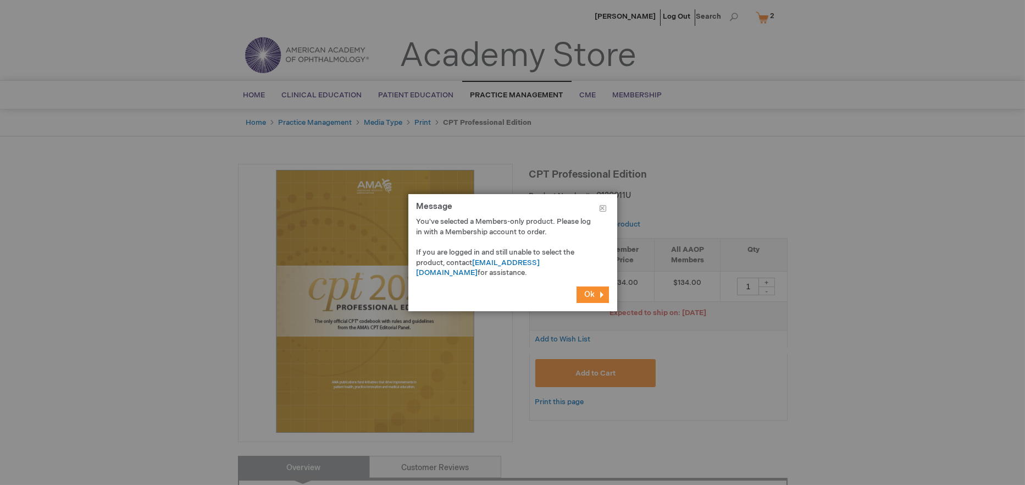
click at [777, 406] on div at bounding box center [512, 242] width 1025 height 485
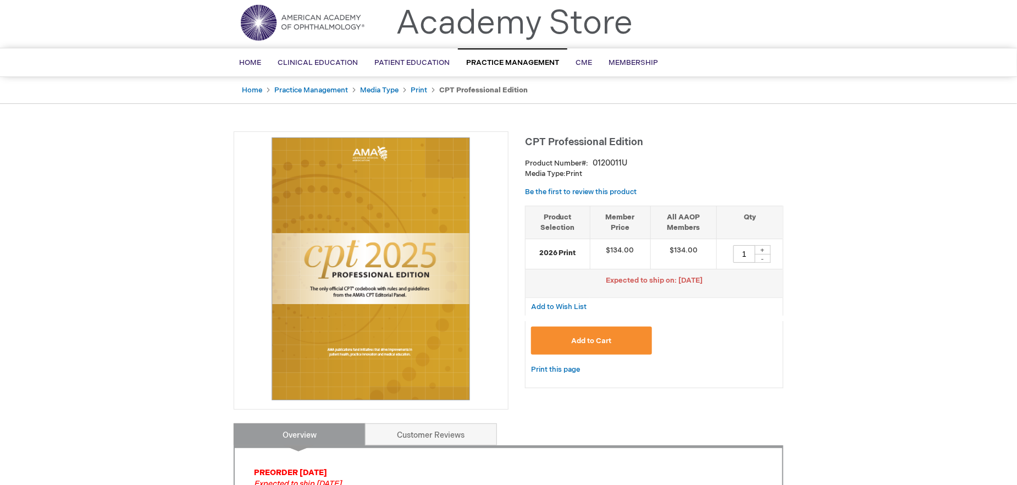
scroll to position [55, 0]
